Goal: Browse casually

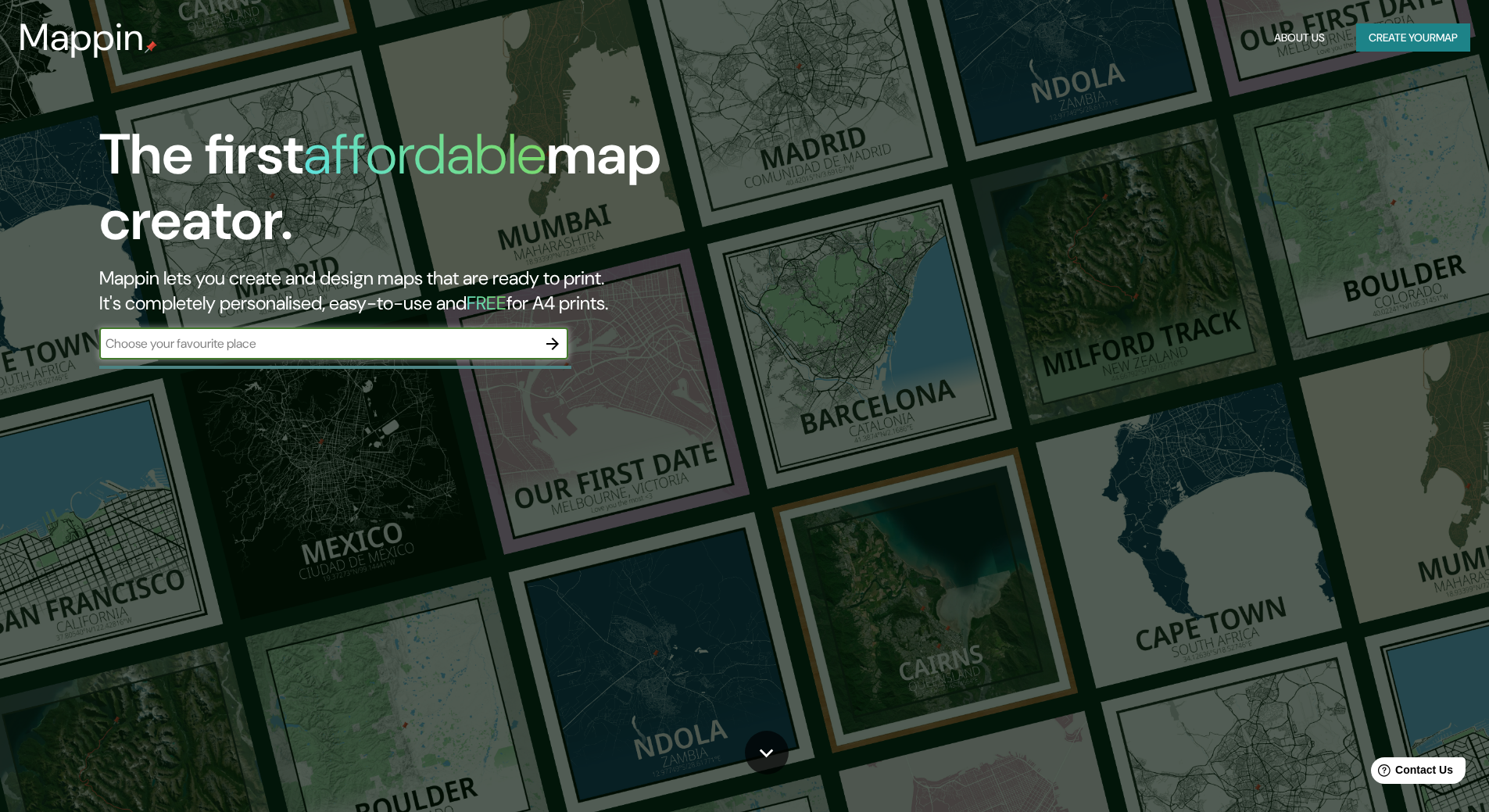
click at [461, 341] on input "text" at bounding box center [318, 343] width 438 height 18
click at [554, 346] on icon "button" at bounding box center [552, 343] width 18 height 18
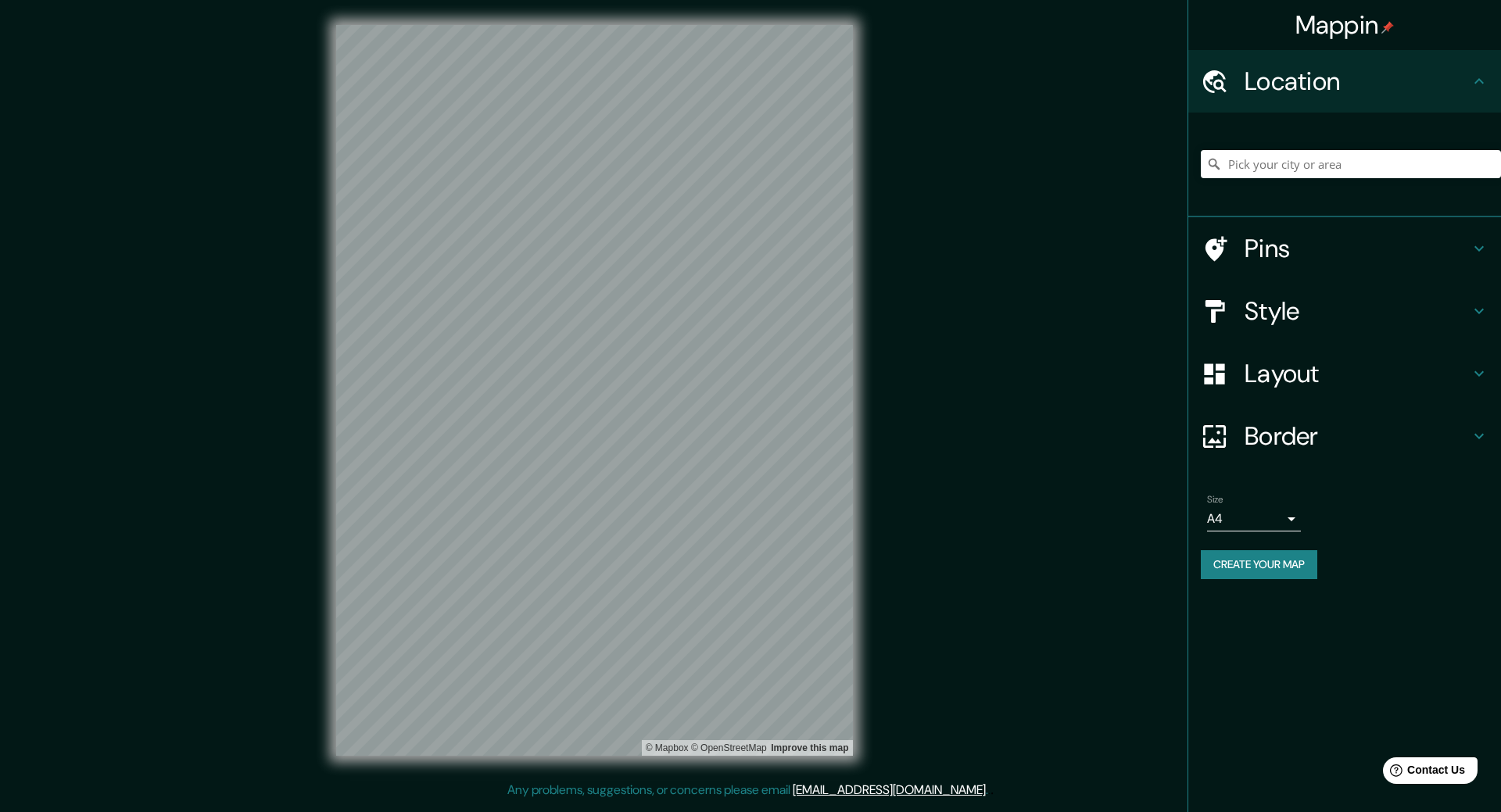
click at [1332, 360] on h4 "Layout" at bounding box center [1357, 374] width 225 height 31
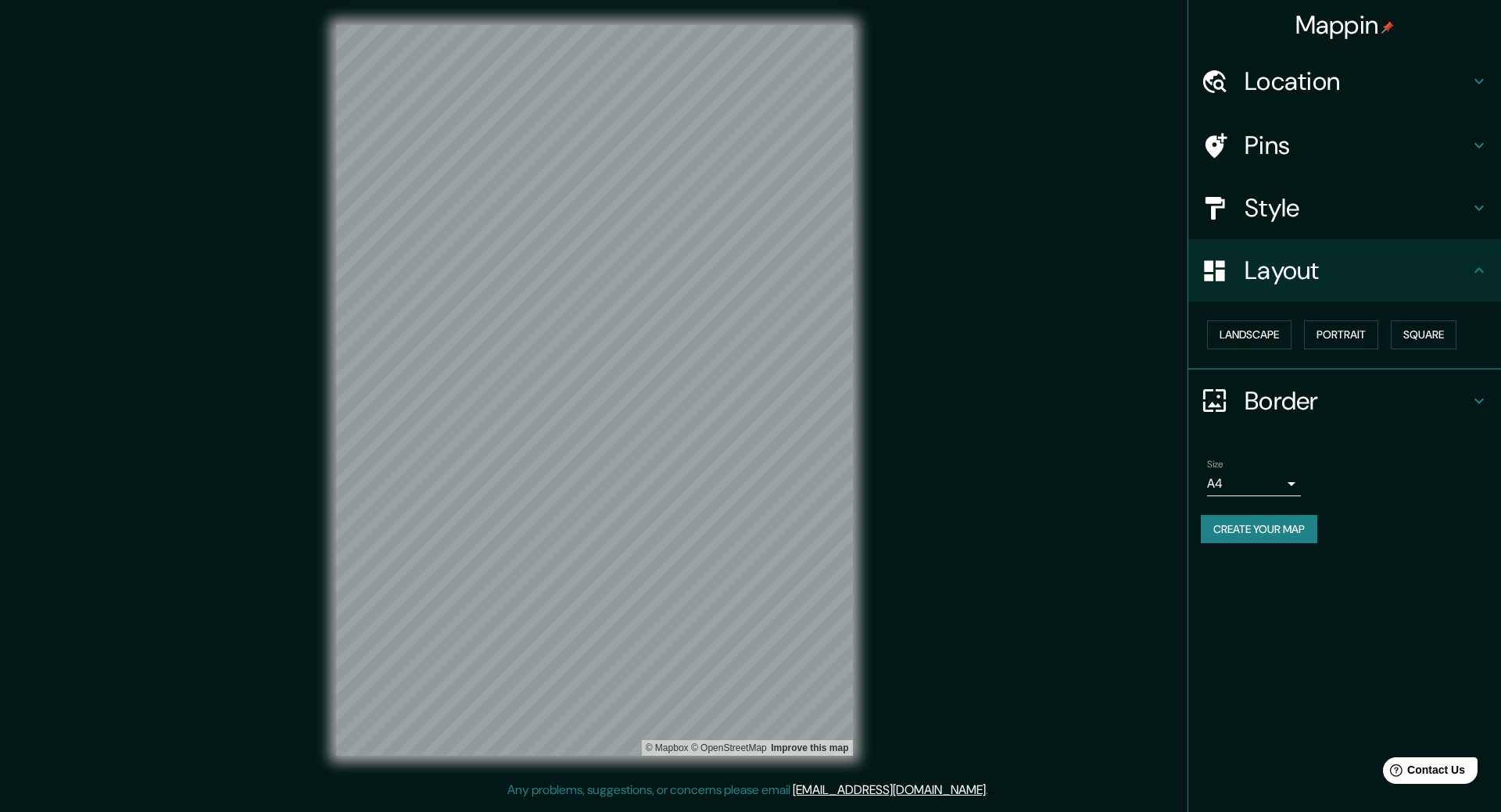
click at [1296, 329] on div "Landscape [GEOGRAPHIC_DATA]" at bounding box center [1351, 334] width 300 height 41
click at [1259, 329] on button "Landscape" at bounding box center [1249, 335] width 84 height 29
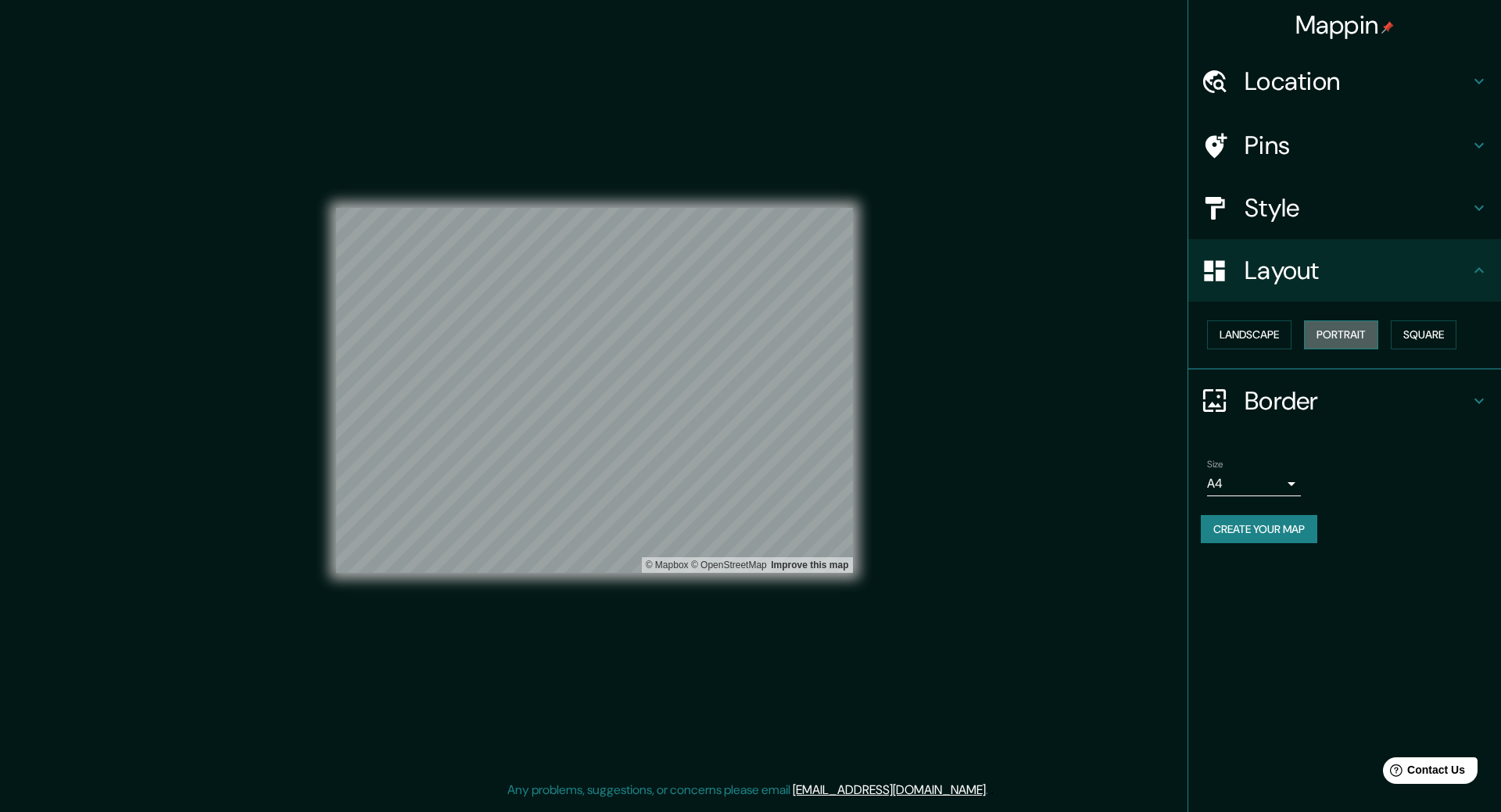
click at [1357, 332] on button "Portrait" at bounding box center [1341, 335] width 74 height 29
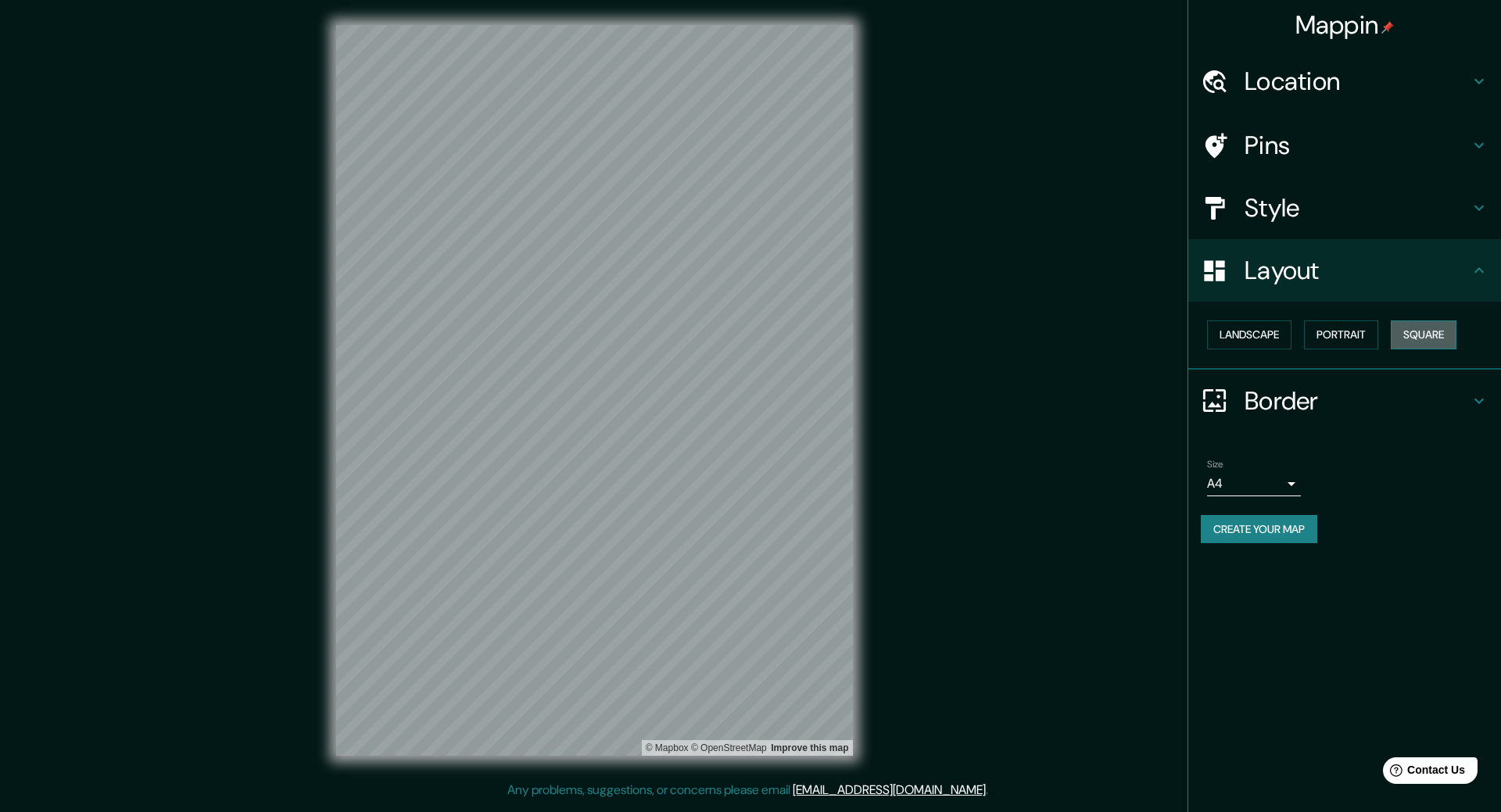
click at [1435, 331] on button "Square" at bounding box center [1424, 335] width 66 height 29
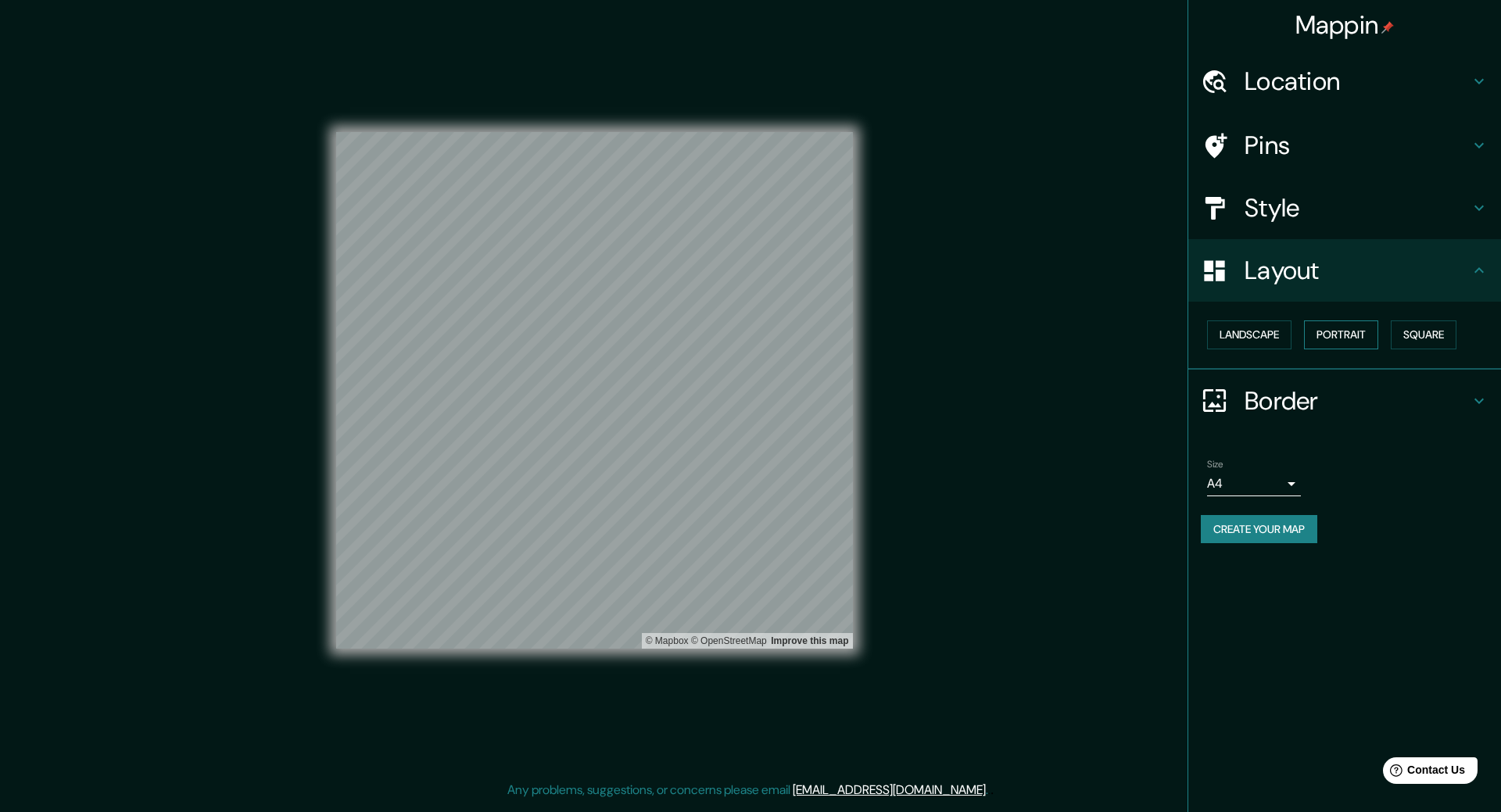
click at [1378, 337] on button "Portrait" at bounding box center [1341, 335] width 74 height 29
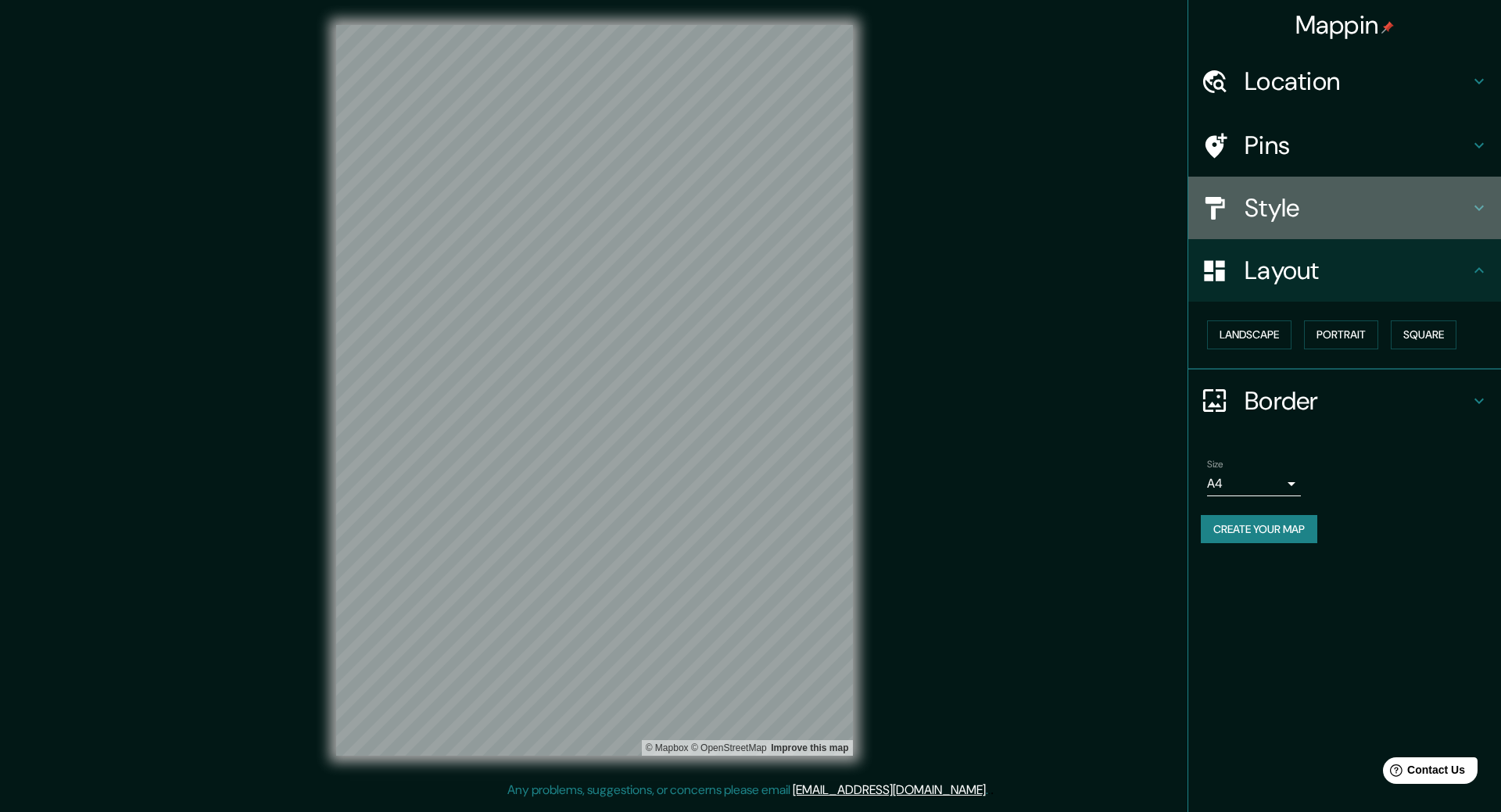
click at [1262, 199] on h4 "Style" at bounding box center [1357, 208] width 225 height 31
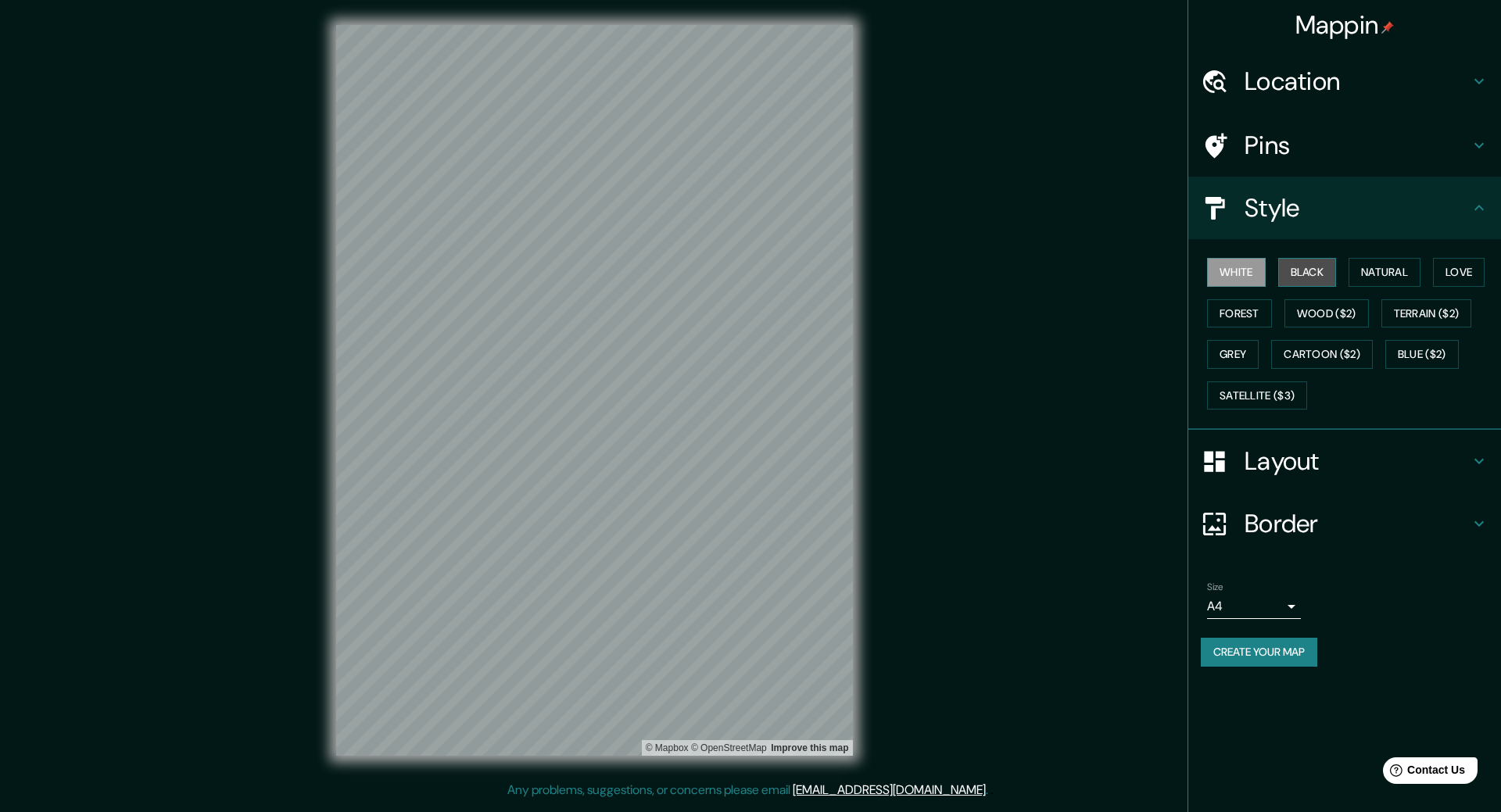
click at [1326, 272] on button "Black" at bounding box center [1308, 273] width 59 height 29
click at [1374, 271] on button "Natural" at bounding box center [1384, 273] width 72 height 29
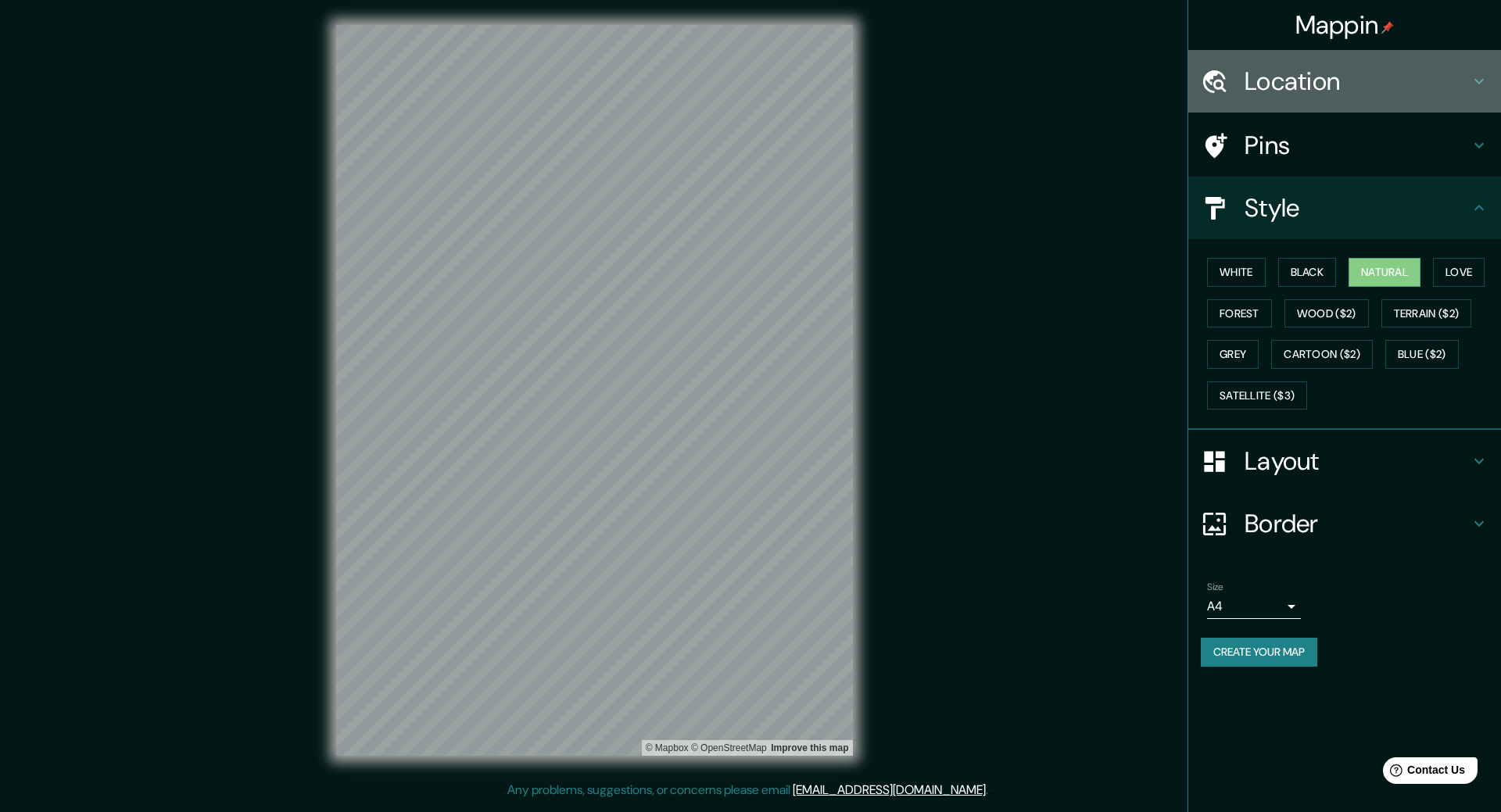
click at [1353, 108] on div "Location" at bounding box center [1343, 81] width 312 height 62
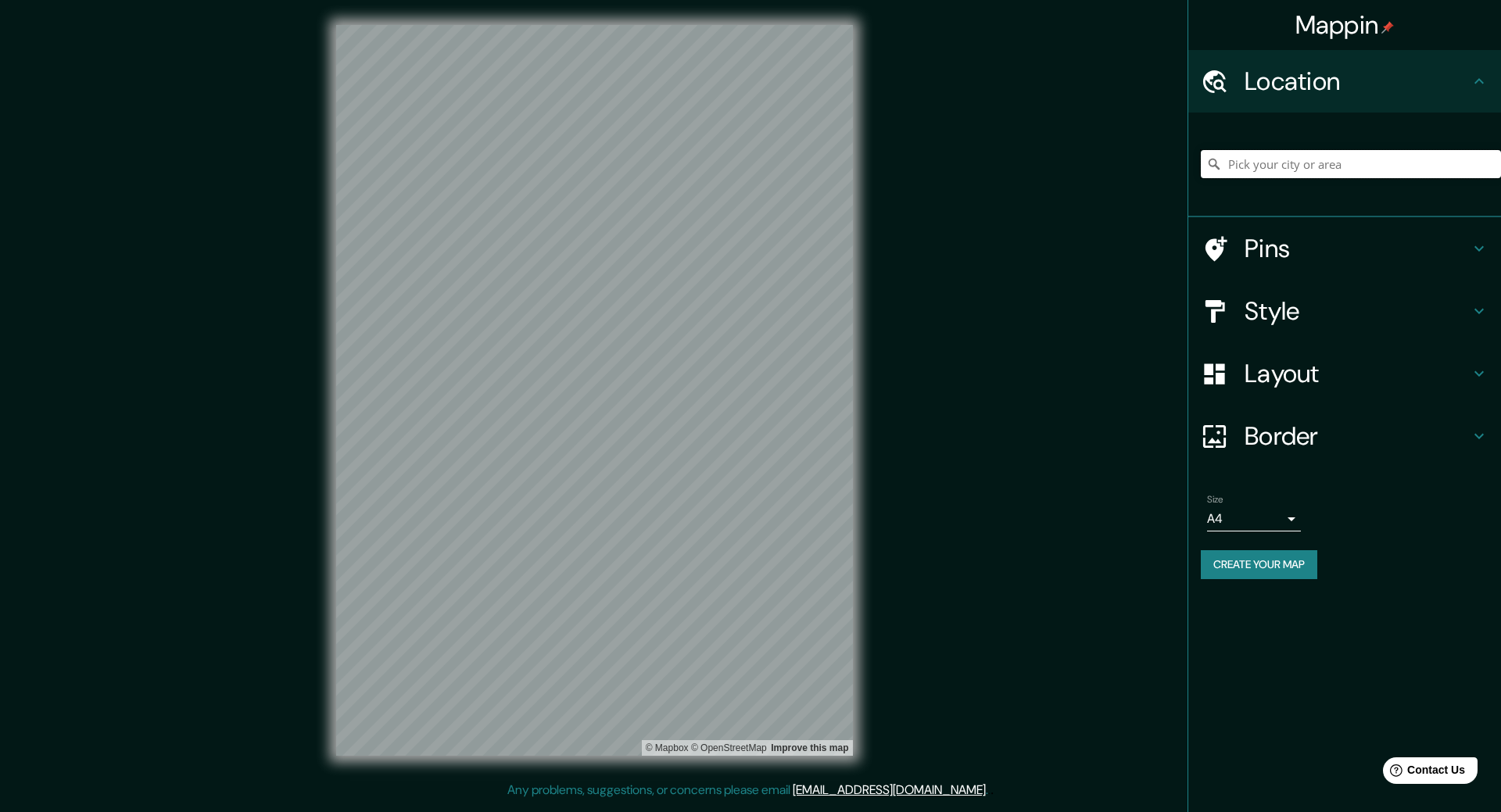
click at [1322, 166] on input "Pick your city or area" at bounding box center [1351, 164] width 300 height 28
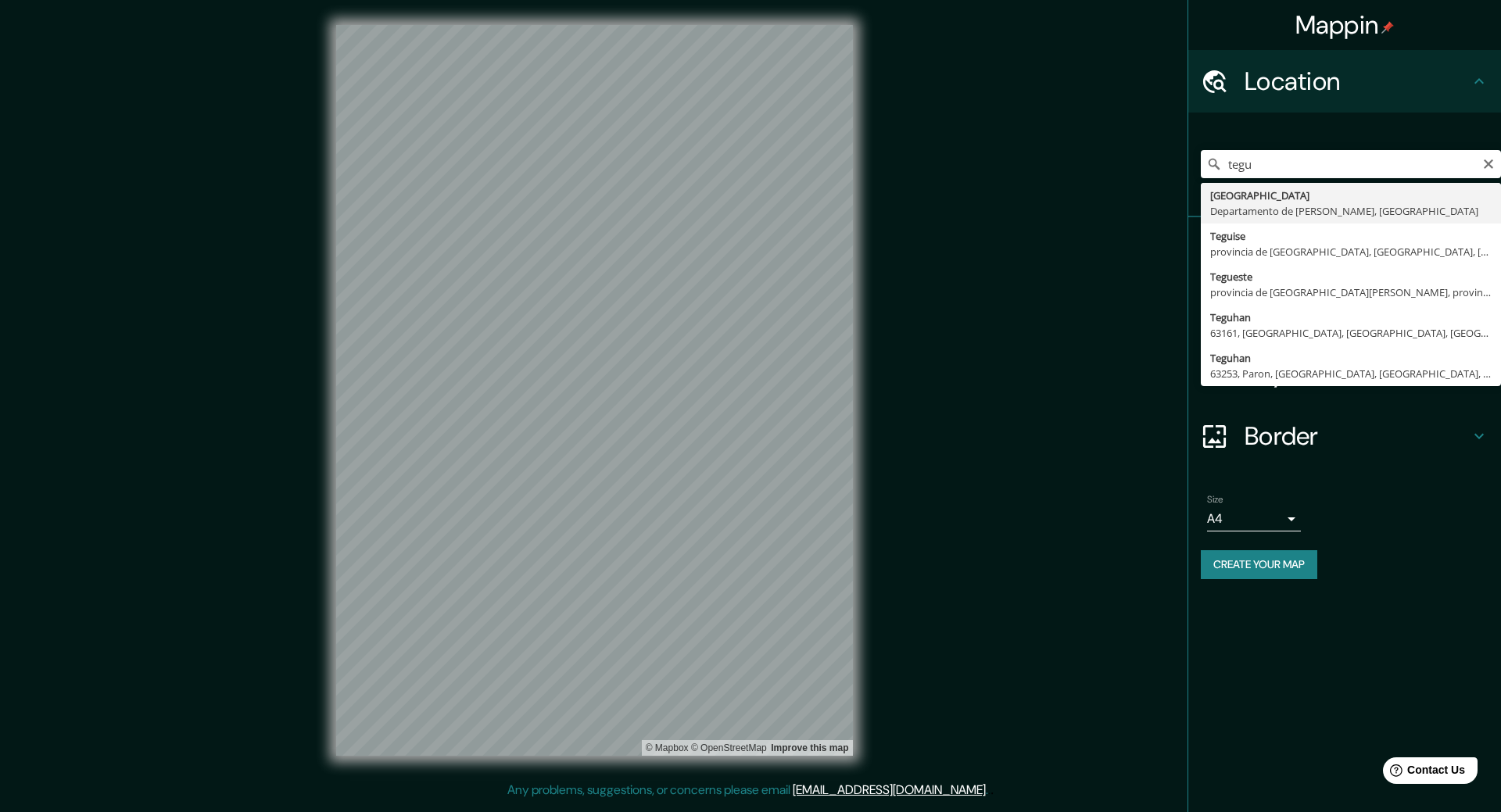
type input "[GEOGRAPHIC_DATA], [GEOGRAPHIC_DATA][PERSON_NAME], [GEOGRAPHIC_DATA]"
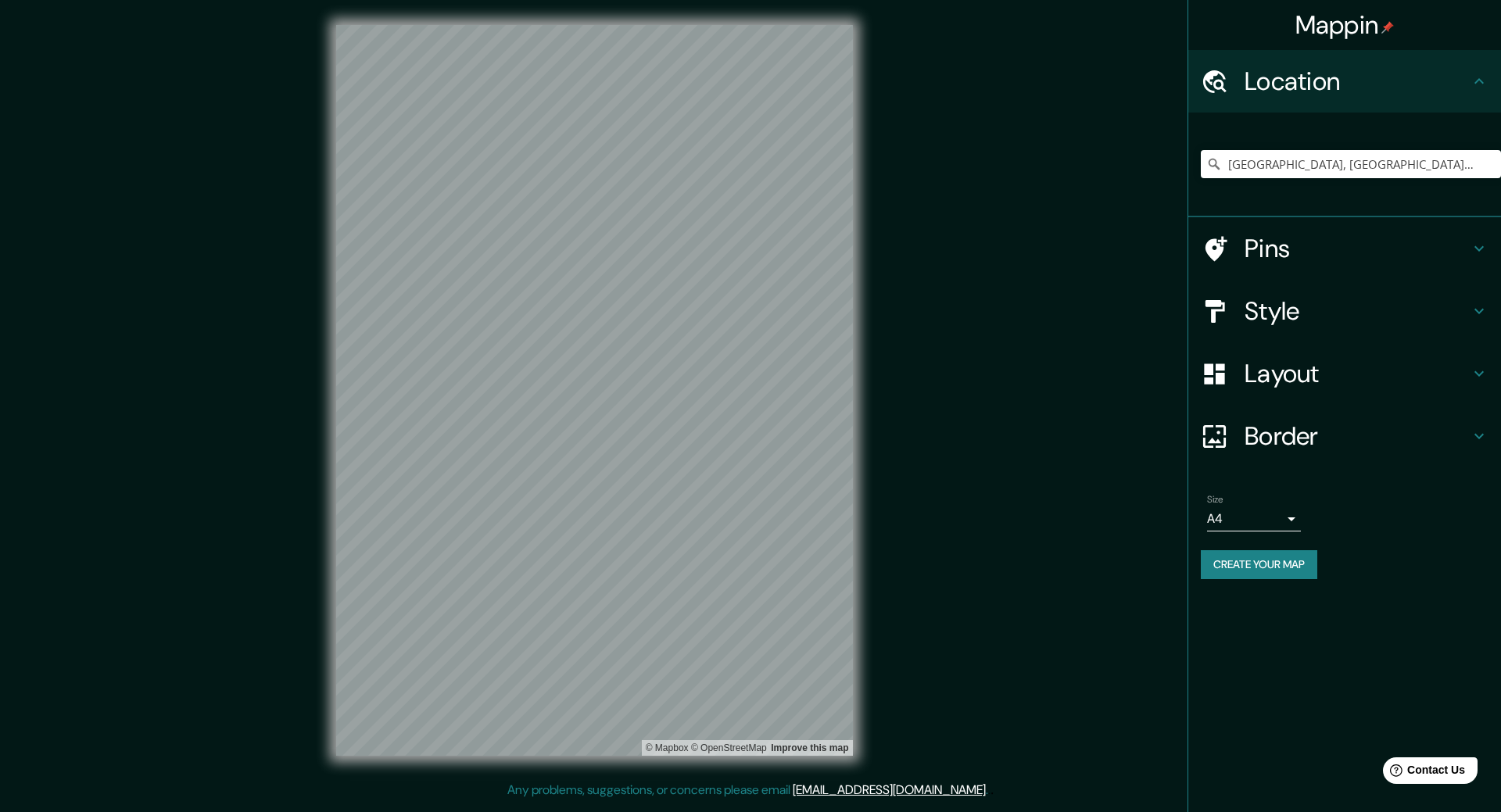
click at [1344, 307] on h4 "Style" at bounding box center [1357, 311] width 225 height 31
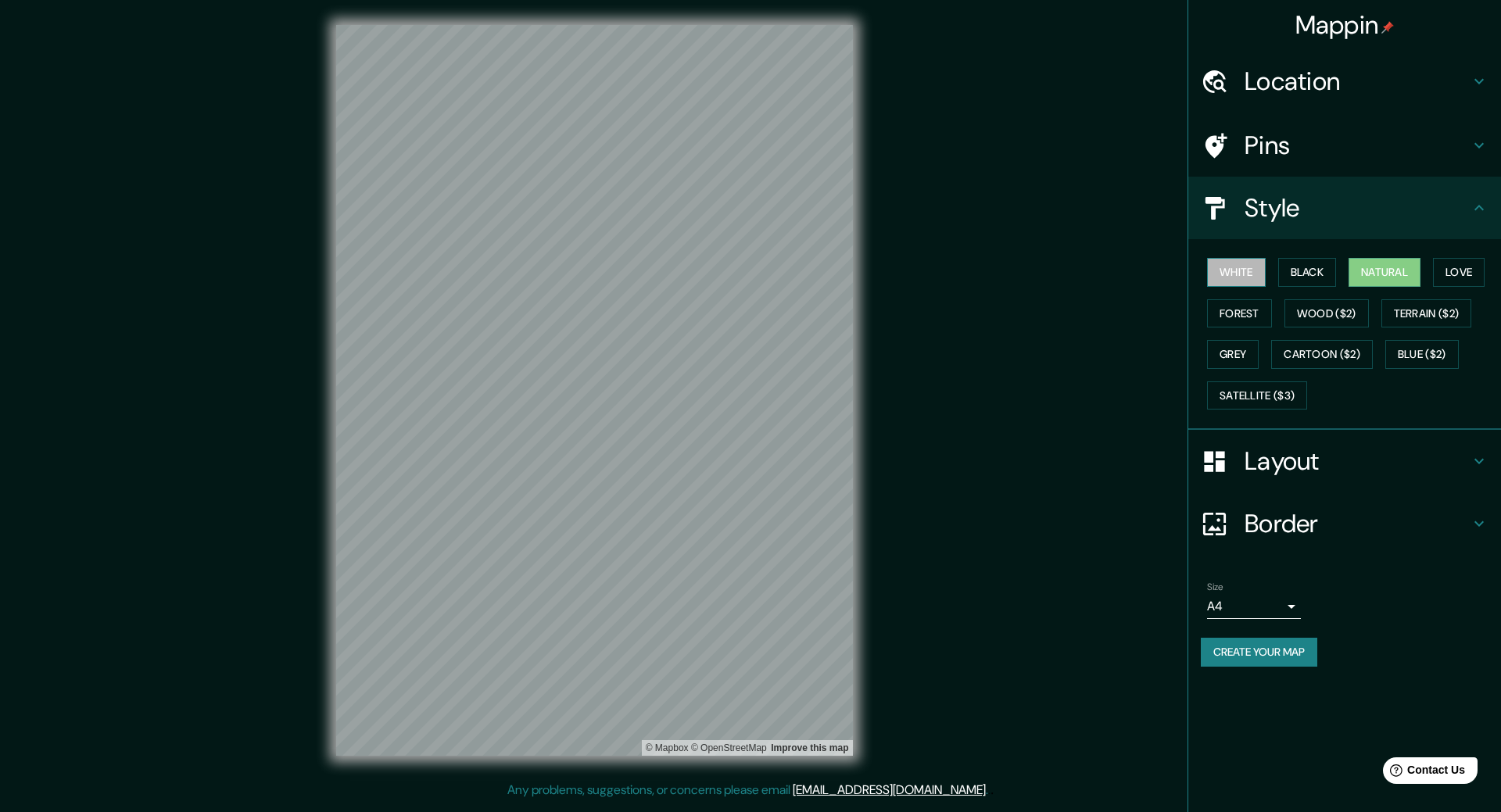
click at [1240, 280] on button "White" at bounding box center [1236, 273] width 59 height 29
click at [1314, 279] on button "Black" at bounding box center [1308, 273] width 59 height 29
click at [854, 281] on div "© Mapbox © OpenStreetMap Improve this map" at bounding box center [594, 390] width 567 height 781
click at [1259, 312] on button "Forest" at bounding box center [1239, 314] width 65 height 29
click at [1295, 275] on button "Black" at bounding box center [1308, 273] width 59 height 29
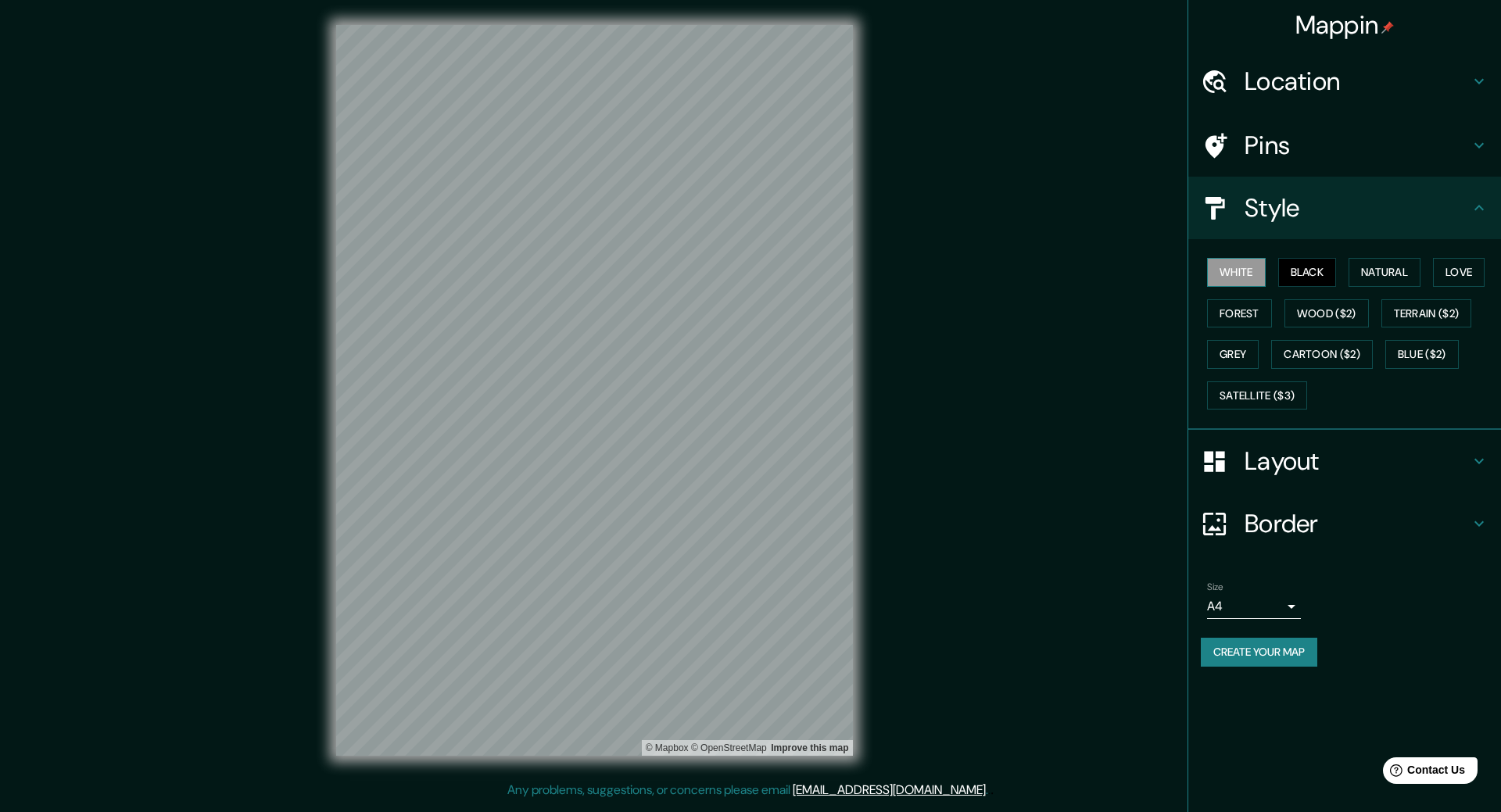
click at [1253, 274] on button "White" at bounding box center [1236, 273] width 59 height 29
click at [1477, 275] on button "Love" at bounding box center [1459, 273] width 51 height 29
click at [1458, 312] on button "Terrain ($2)" at bounding box center [1426, 314] width 91 height 29
click at [1354, 363] on button "Cartoon ($2)" at bounding box center [1322, 354] width 102 height 29
click at [1414, 351] on button "Blue ($2)" at bounding box center [1422, 354] width 73 height 29
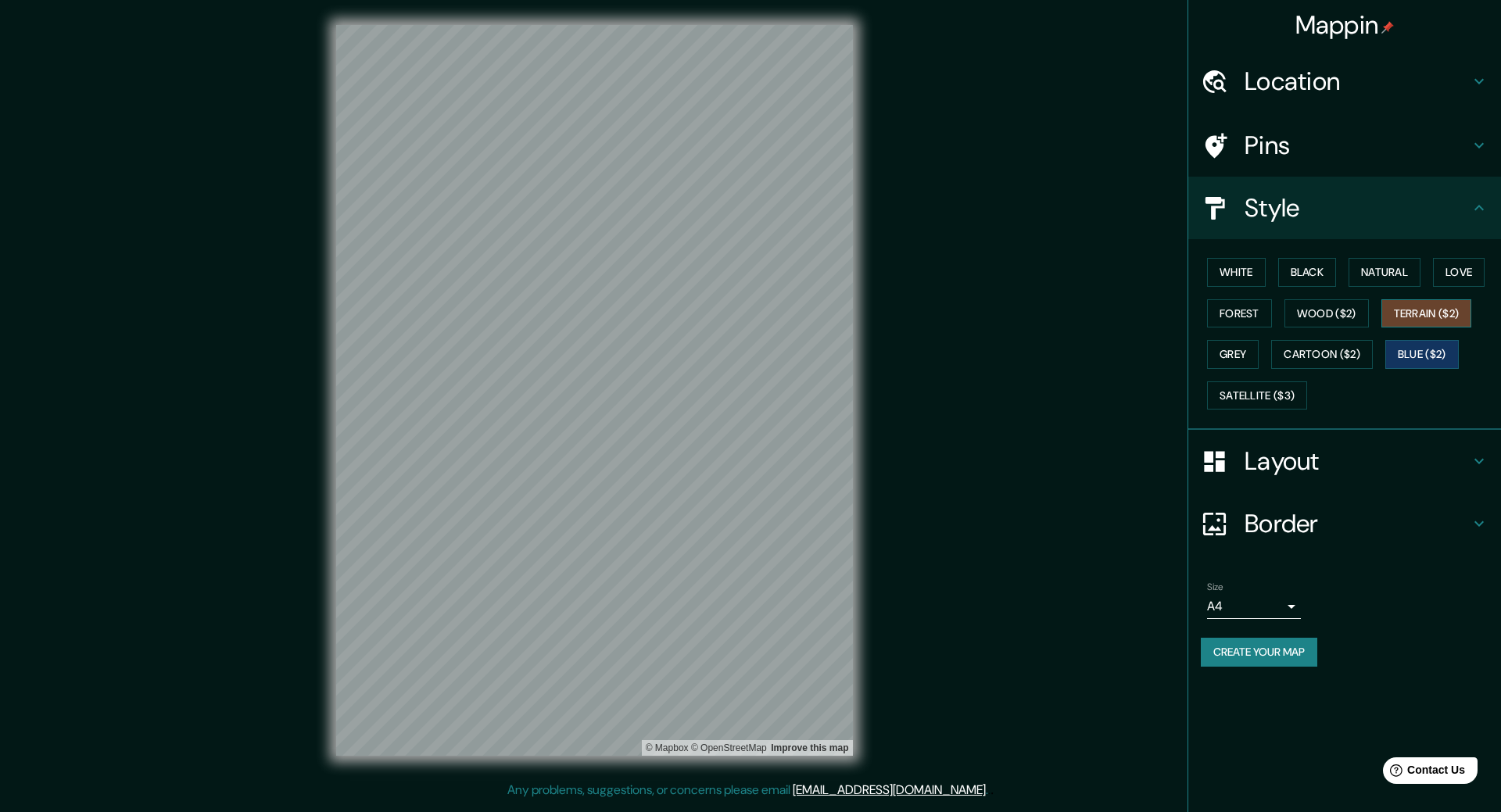
click at [1428, 323] on button "Terrain ($2)" at bounding box center [1426, 314] width 91 height 29
click at [1209, 345] on button "Grey" at bounding box center [1233, 354] width 51 height 29
click at [1237, 314] on button "Forest" at bounding box center [1239, 314] width 65 height 29
click at [1313, 318] on button "Wood ($2)" at bounding box center [1326, 314] width 84 height 29
click at [1395, 275] on button "Natural" at bounding box center [1384, 273] width 72 height 29
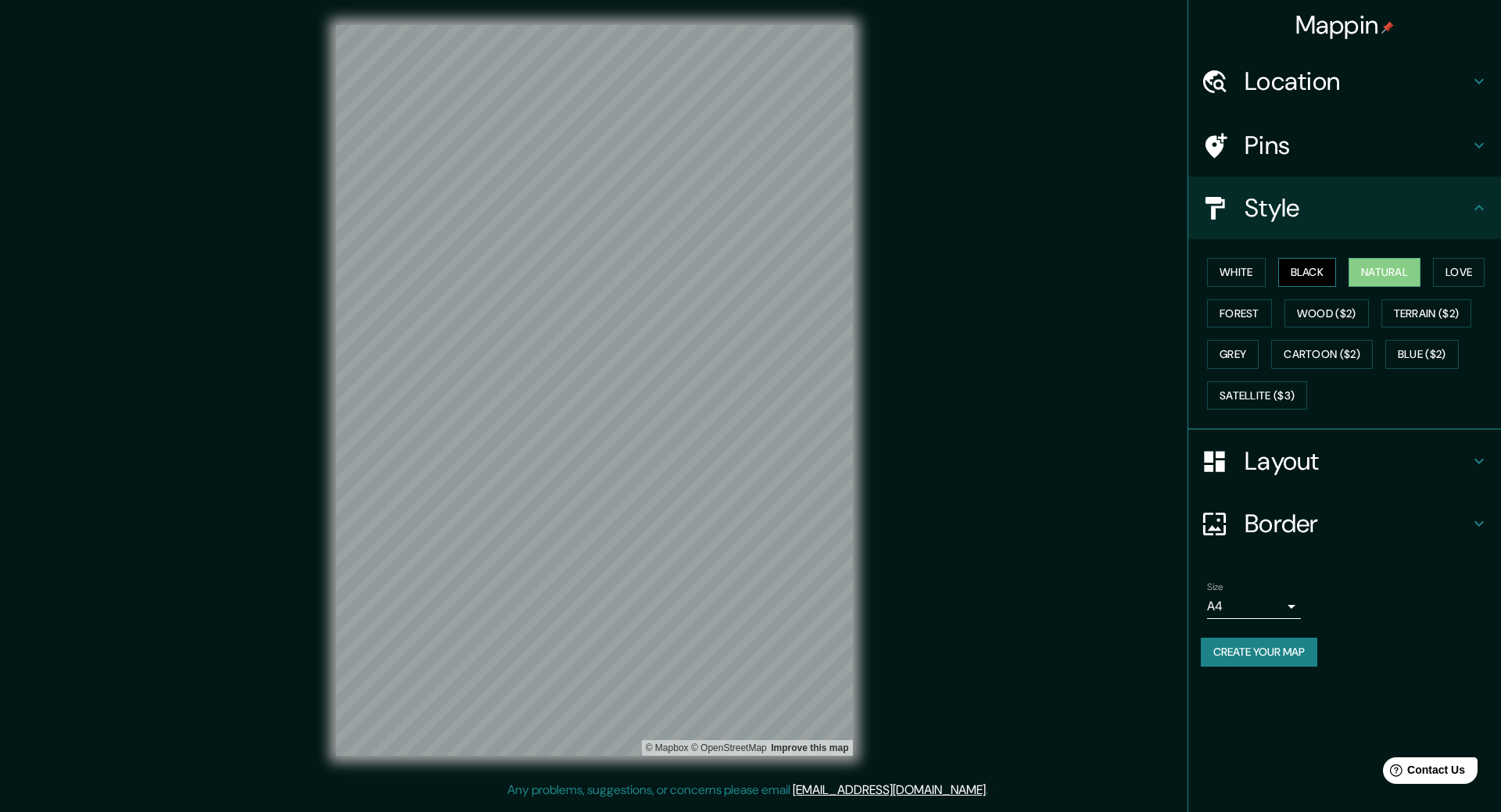
click at [1306, 286] on button "Black" at bounding box center [1308, 273] width 59 height 29
click at [1482, 526] on icon at bounding box center [1479, 524] width 18 height 18
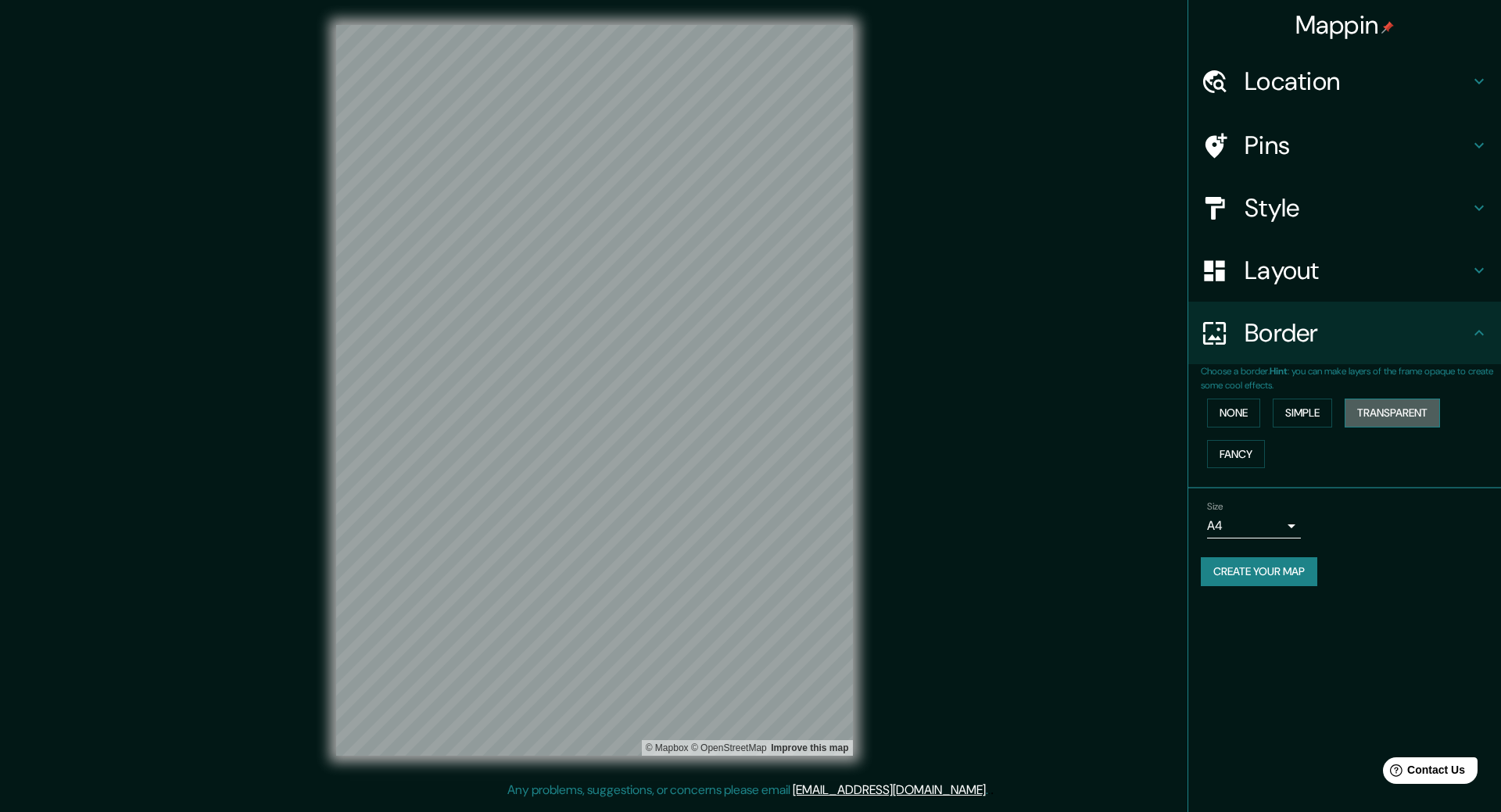
click at [1387, 410] on button "Transparent" at bounding box center [1392, 413] width 95 height 29
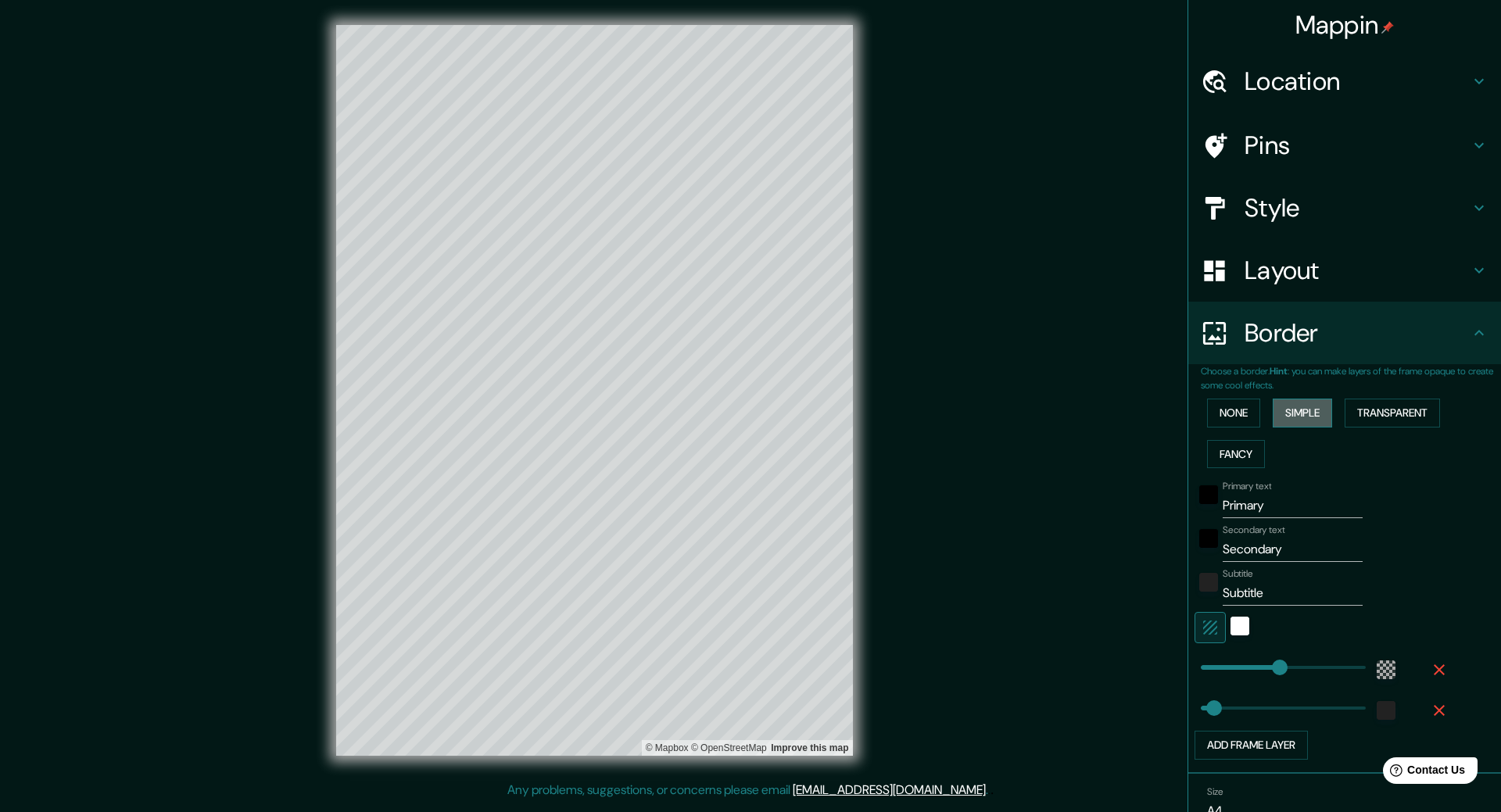
click at [1289, 408] on button "Simple" at bounding box center [1302, 413] width 60 height 29
drag, startPoint x: 1247, startPoint y: 408, endPoint x: 1224, endPoint y: 408, distance: 23.0
click at [1224, 408] on button "None" at bounding box center [1234, 413] width 53 height 29
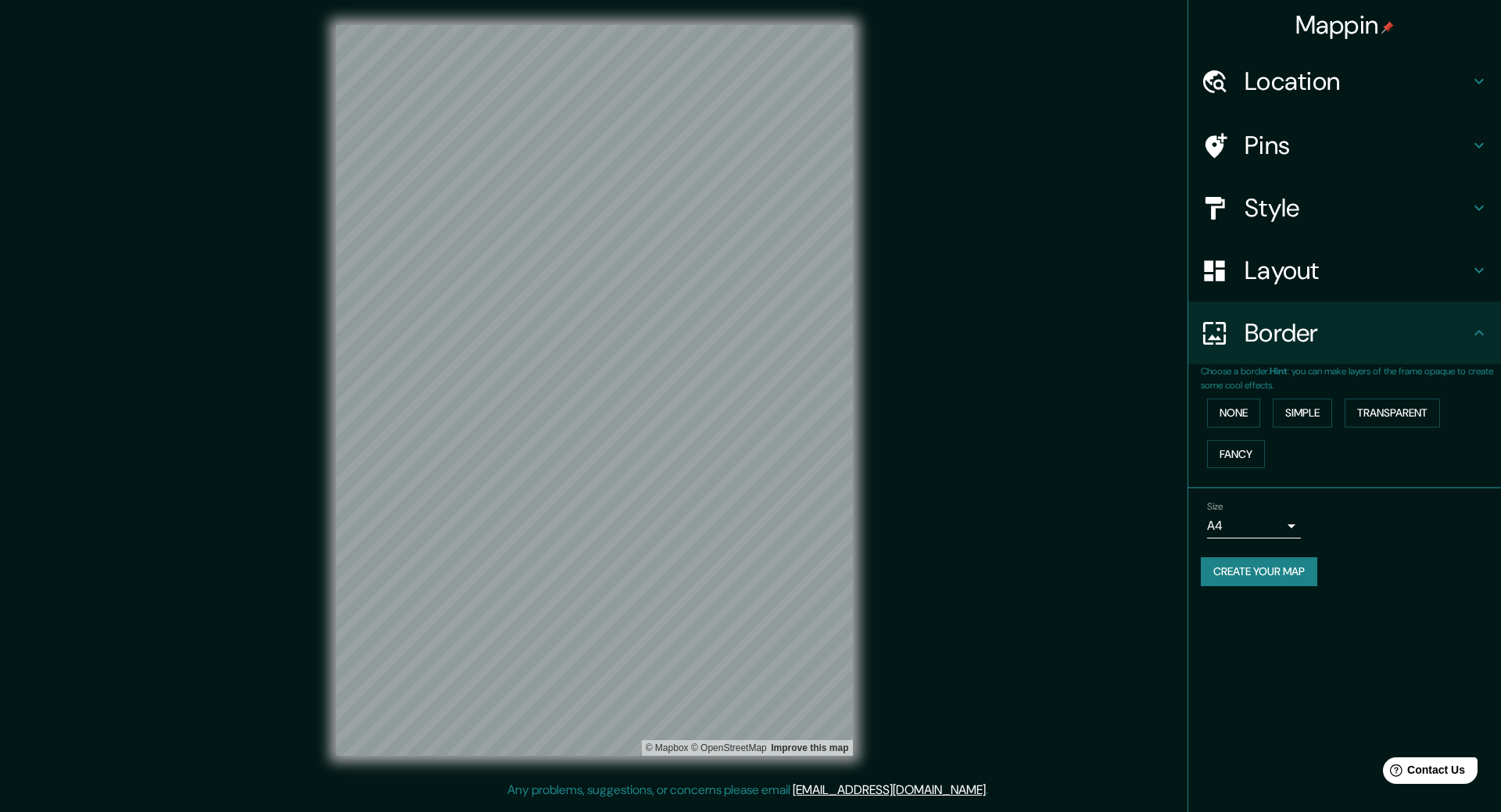
click at [1228, 472] on div "None Simple Transparent Fancy" at bounding box center [1351, 434] width 300 height 82
click at [1228, 461] on button "Fancy" at bounding box center [1235, 455] width 58 height 29
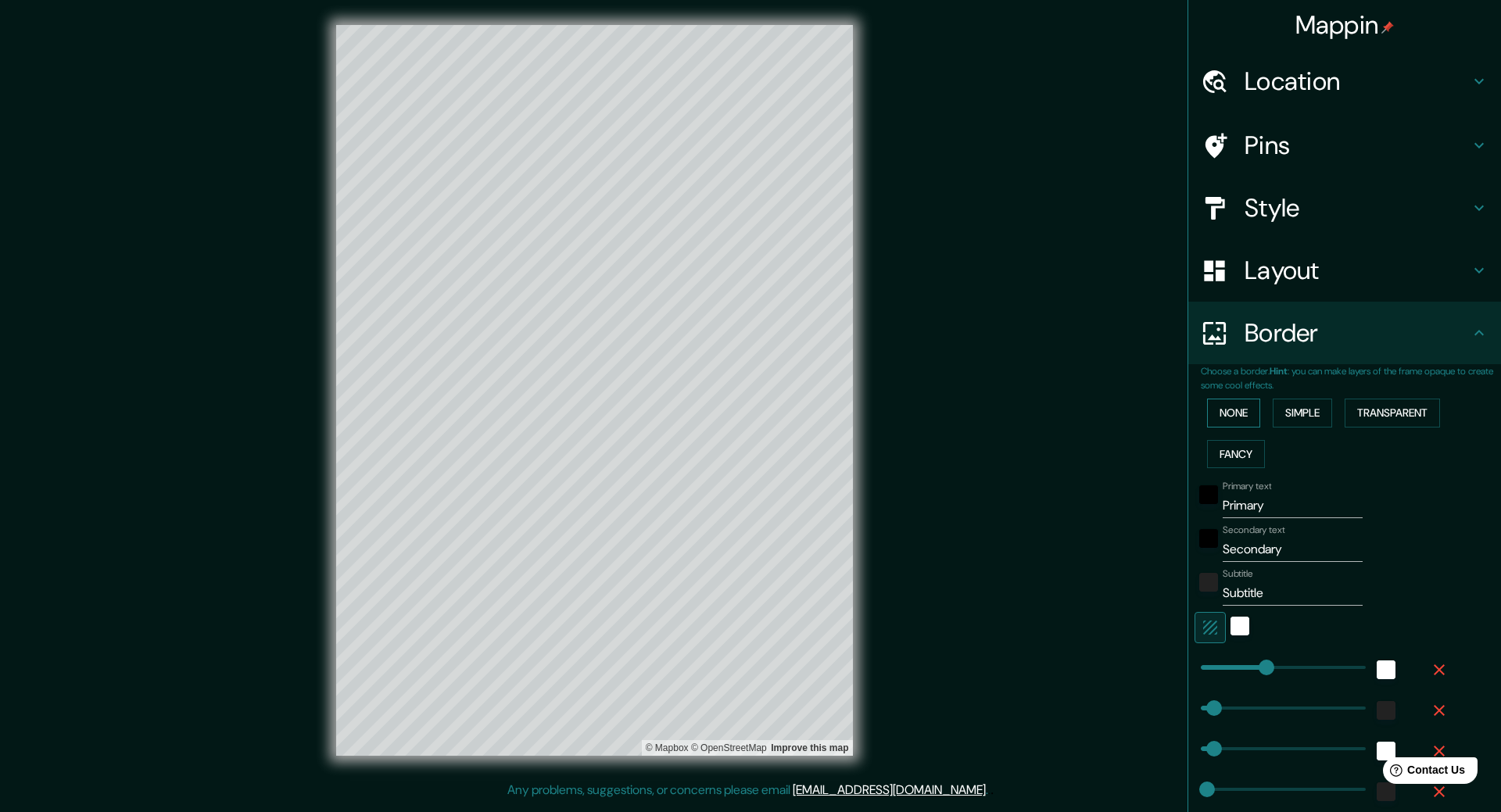
click at [1220, 410] on button "None" at bounding box center [1234, 413] width 53 height 29
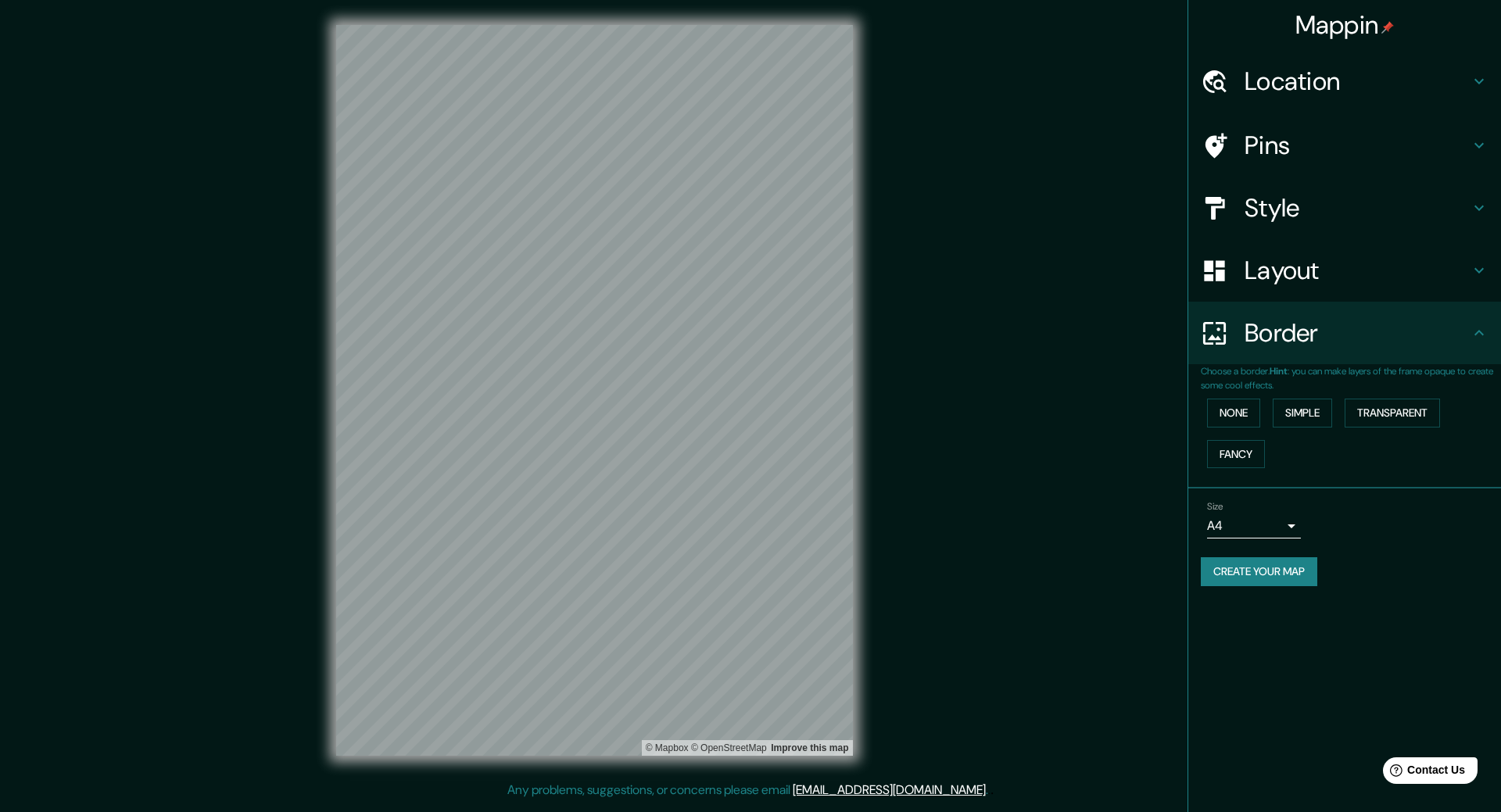
click at [1255, 525] on body "Mappin Location [GEOGRAPHIC_DATA], [GEOGRAPHIC_DATA][PERSON_NAME][GEOGRAPHIC_DA…" at bounding box center [750, 406] width 1501 height 812
click at [1262, 585] on li "A3" at bounding box center [1254, 587] width 93 height 28
click at [1247, 525] on body "Mappin Location [GEOGRAPHIC_DATA], [GEOGRAPHIC_DATA][PERSON_NAME][GEOGRAPHIC_DA…" at bounding box center [750, 406] width 1501 height 812
click at [1238, 550] on li "A4" at bounding box center [1254, 558] width 93 height 28
click at [1236, 526] on body "Mappin Location [GEOGRAPHIC_DATA], [GEOGRAPHIC_DATA][PERSON_NAME][GEOGRAPHIC_DA…" at bounding box center [750, 406] width 1501 height 812
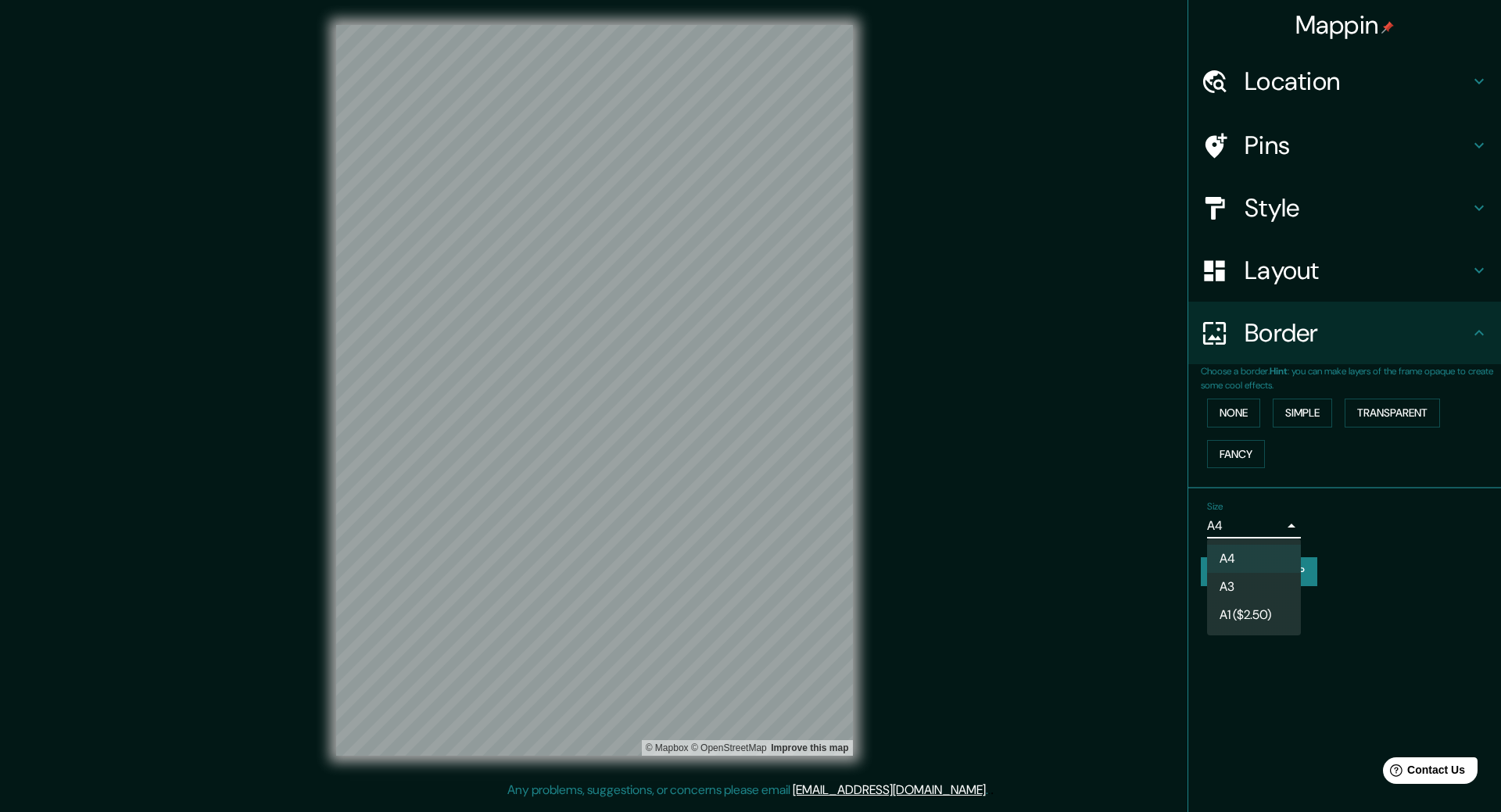
click at [1248, 602] on li "A1 ($2.50)" at bounding box center [1254, 614] width 93 height 28
click at [1241, 532] on body "Mappin Location [GEOGRAPHIC_DATA], [GEOGRAPHIC_DATA][PERSON_NAME][GEOGRAPHIC_DA…" at bounding box center [750, 406] width 1501 height 812
click at [1236, 577] on li "A3" at bounding box center [1254, 587] width 93 height 28
type input "a4"
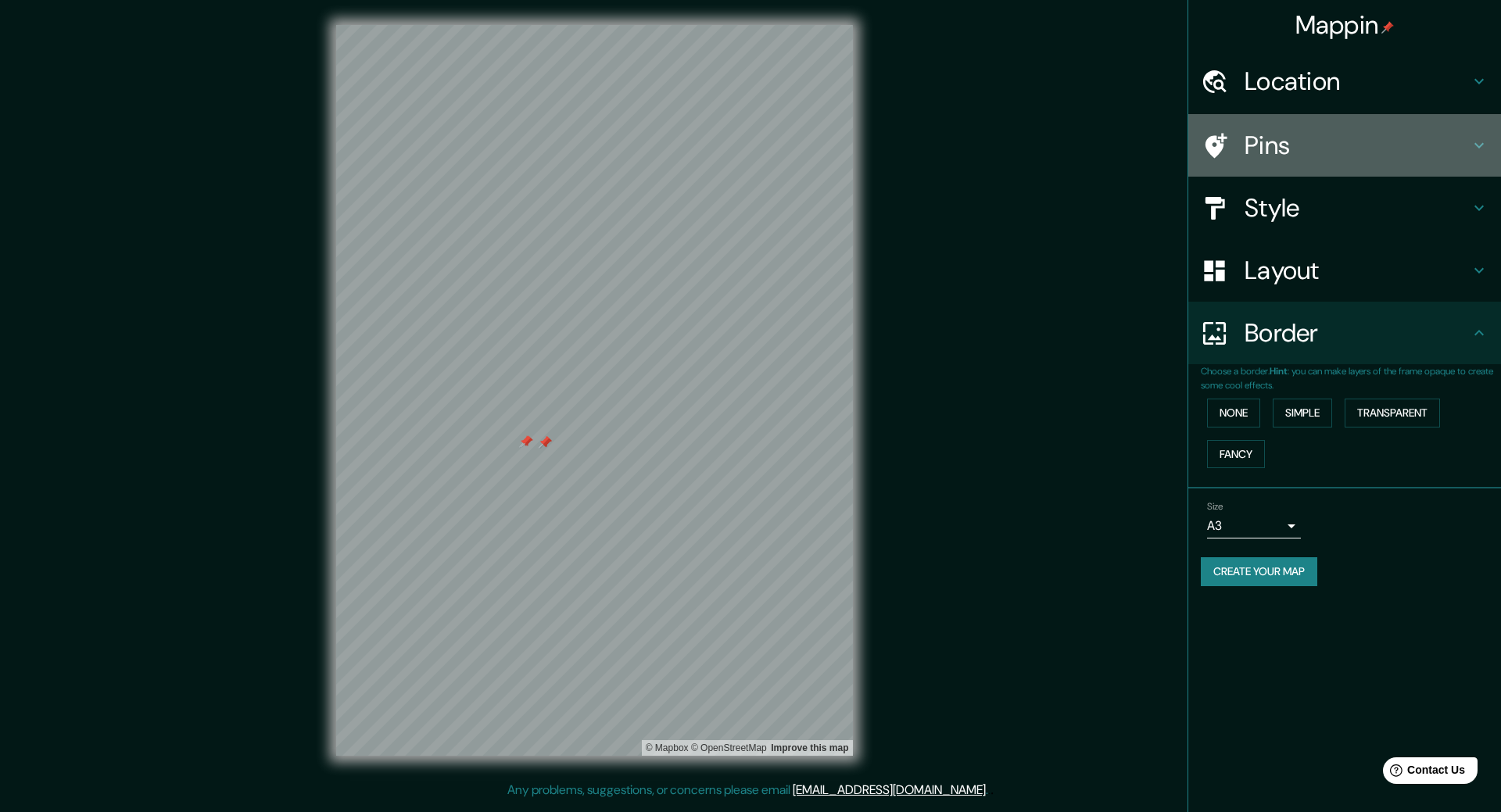
drag, startPoint x: 854, startPoint y: 548, endPoint x: 1293, endPoint y: 141, distance: 598.6
click at [1293, 141] on h4 "Pins" at bounding box center [1357, 146] width 225 height 31
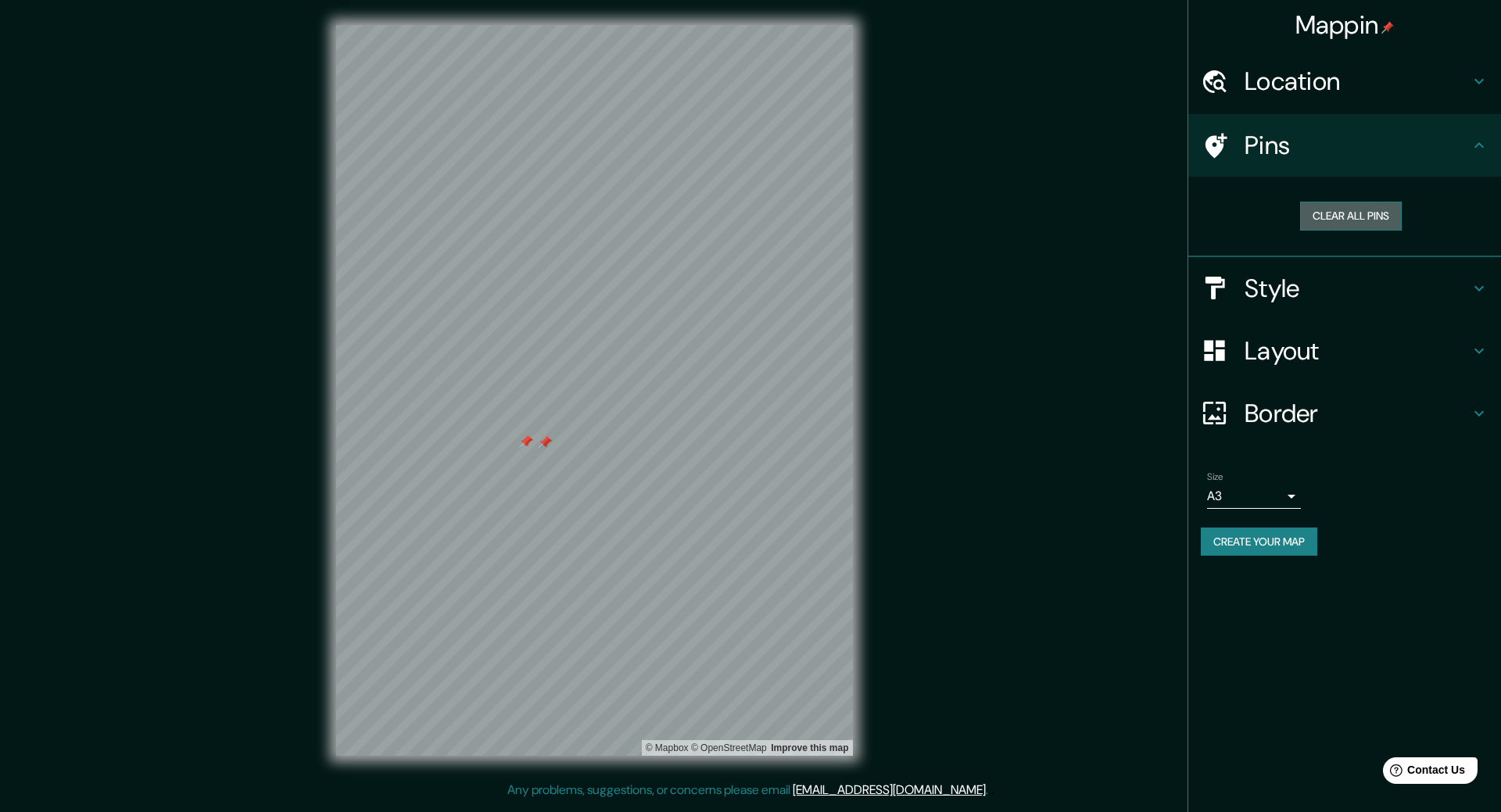
click at [1343, 219] on button "Clear all pins" at bounding box center [1351, 216] width 102 height 29
click at [1338, 204] on button "Clear all pins" at bounding box center [1351, 216] width 102 height 29
click at [1319, 211] on button "Clear all pins" at bounding box center [1351, 216] width 102 height 29
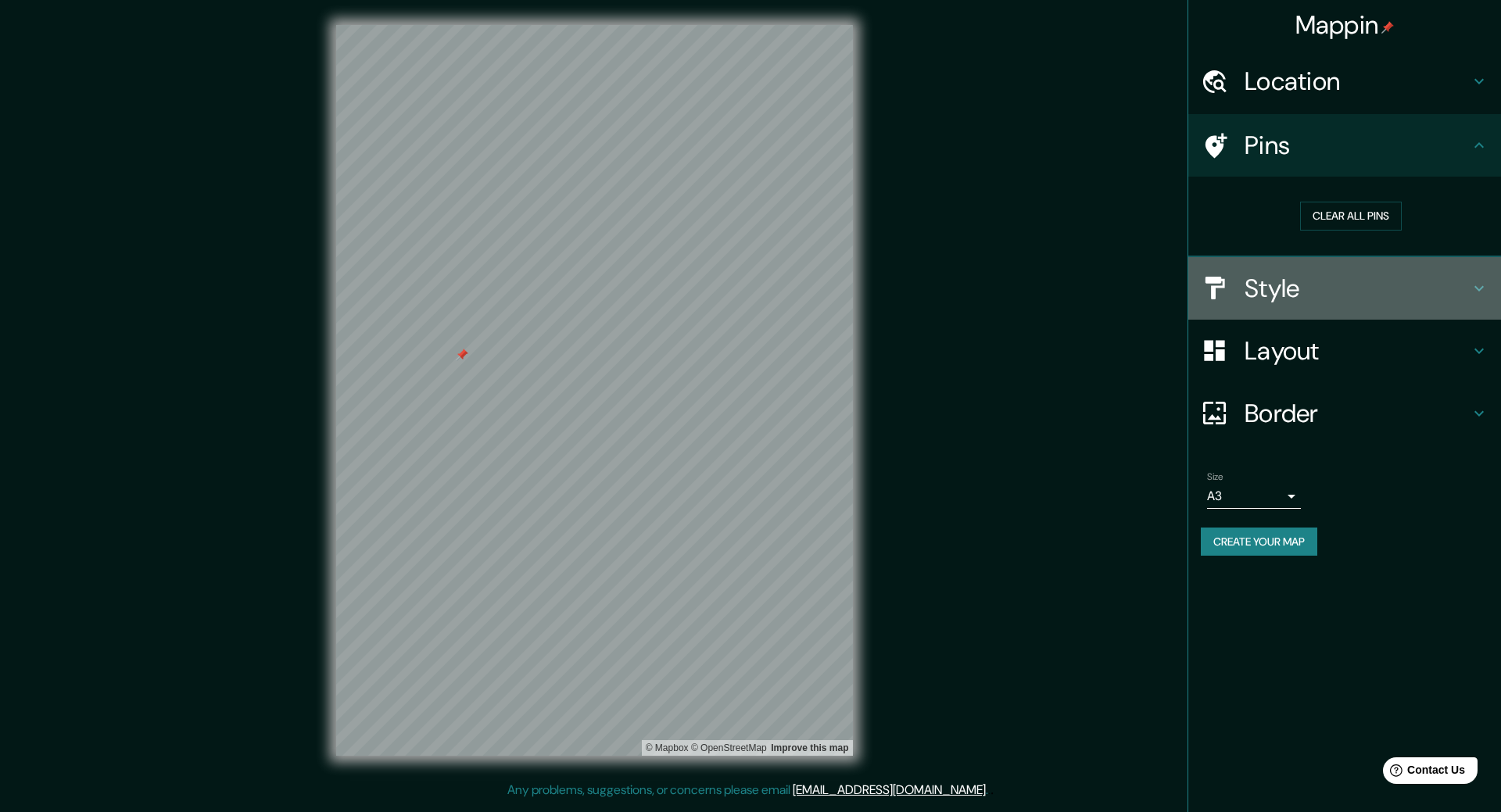
click at [1306, 298] on h4 "Style" at bounding box center [1357, 288] width 225 height 31
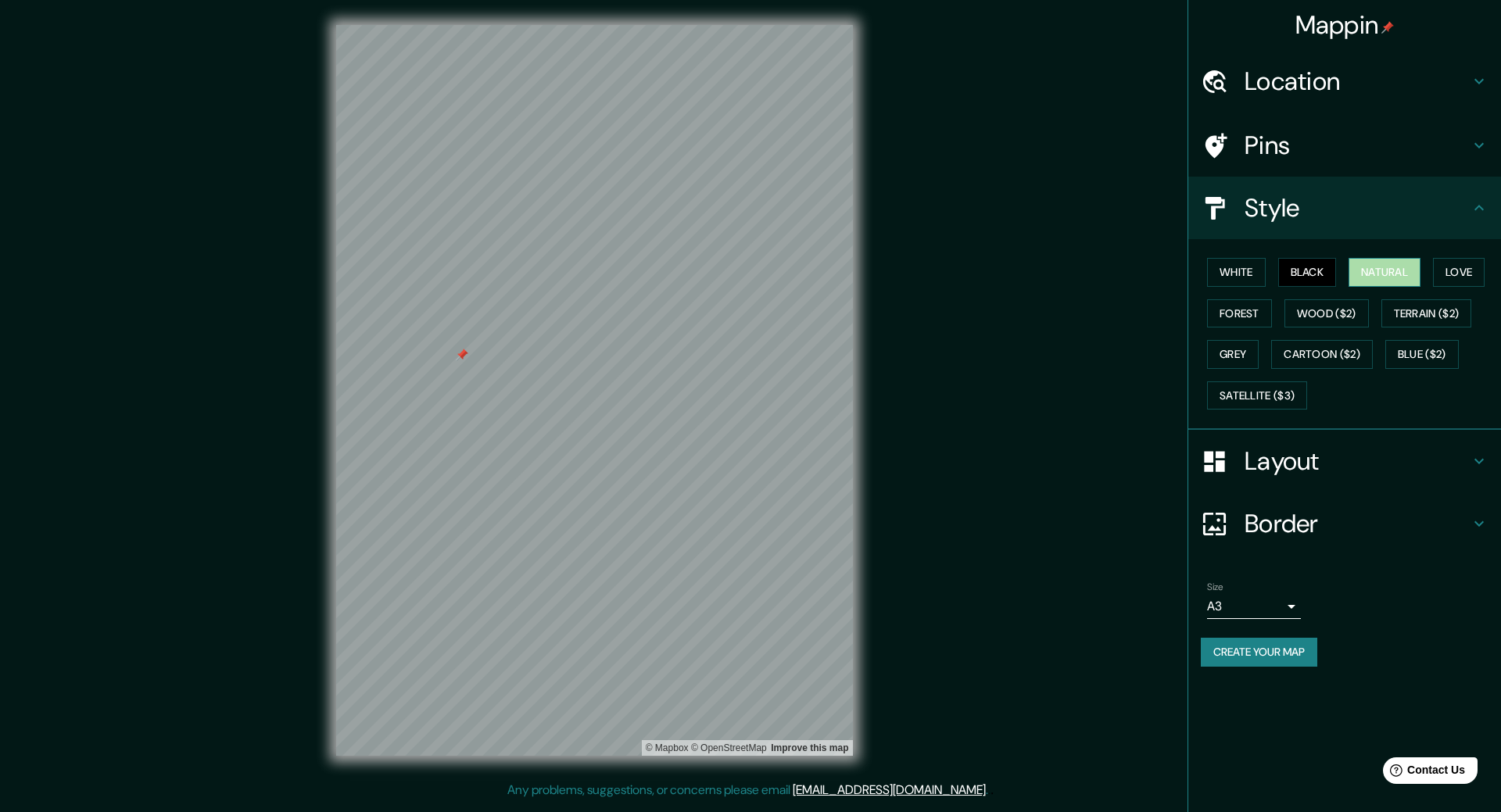
click at [1383, 270] on button "Natural" at bounding box center [1384, 273] width 72 height 29
click at [937, 287] on div "Mappin Location [GEOGRAPHIC_DATA], [GEOGRAPHIC_DATA][PERSON_NAME], [GEOGRAPHIC_…" at bounding box center [750, 403] width 1501 height 806
click at [1270, 258] on div "White Black Natural Love Forest Wood ($2) Terrain ($2) Grey Cartoon ($2) Blue (…" at bounding box center [1351, 333] width 300 height 164
click at [1284, 262] on button "Black" at bounding box center [1308, 273] width 59 height 29
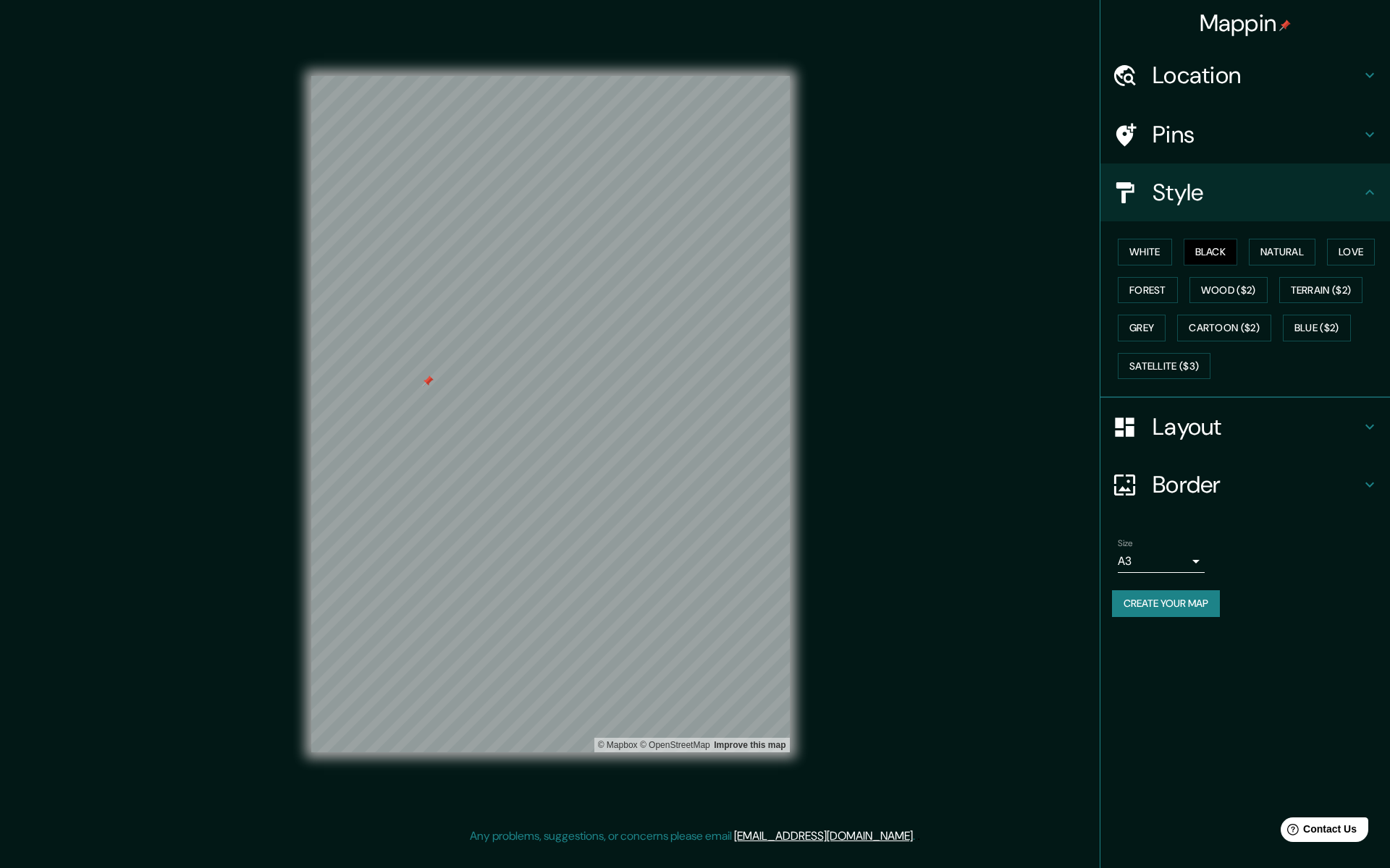
drag, startPoint x: 957, startPoint y: 315, endPoint x: 1032, endPoint y: 329, distance: 76.3
click at [1032, 329] on div "Mappin Location [GEOGRAPHIC_DATA], [GEOGRAPHIC_DATA][PERSON_NAME], [GEOGRAPHIC_…" at bounding box center [695, 426] width 1390 height 851
click at [1161, 596] on button "Create your map" at bounding box center [1165, 604] width 108 height 27
